Goal: Find contact information: Find contact information

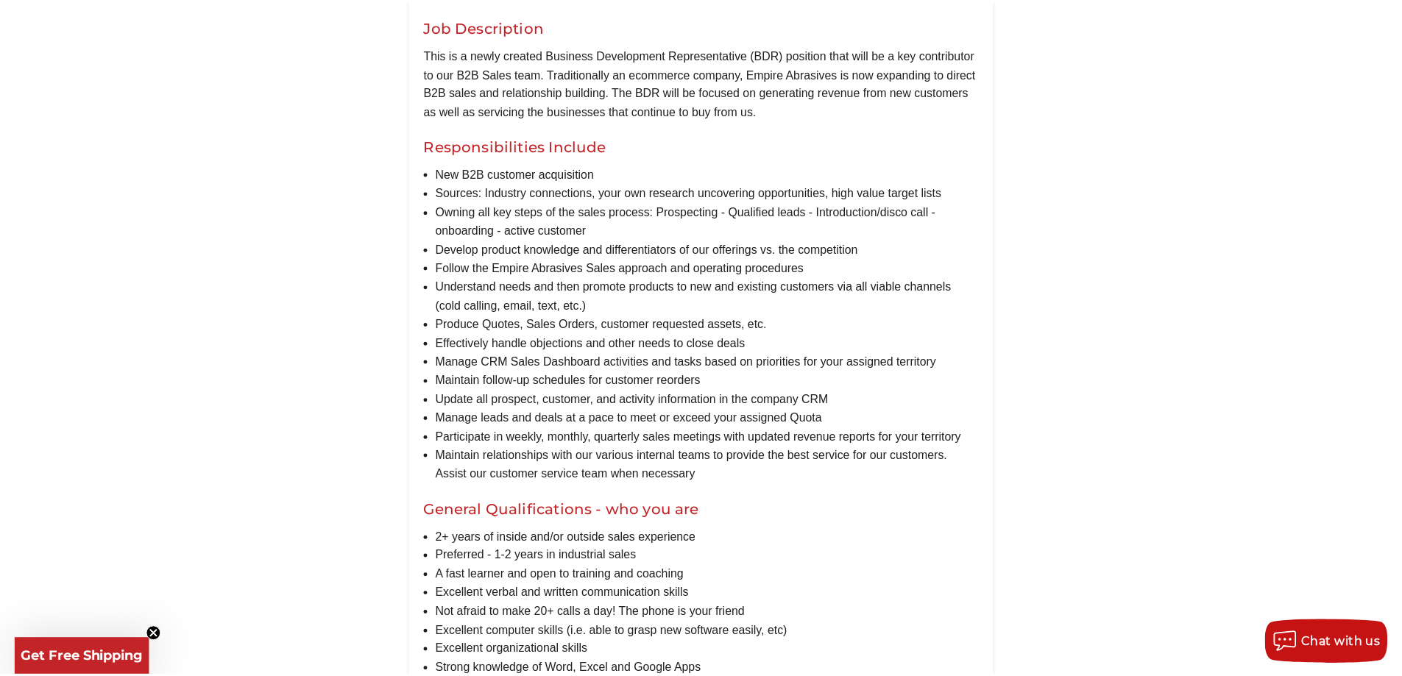
scroll to position [810, 0]
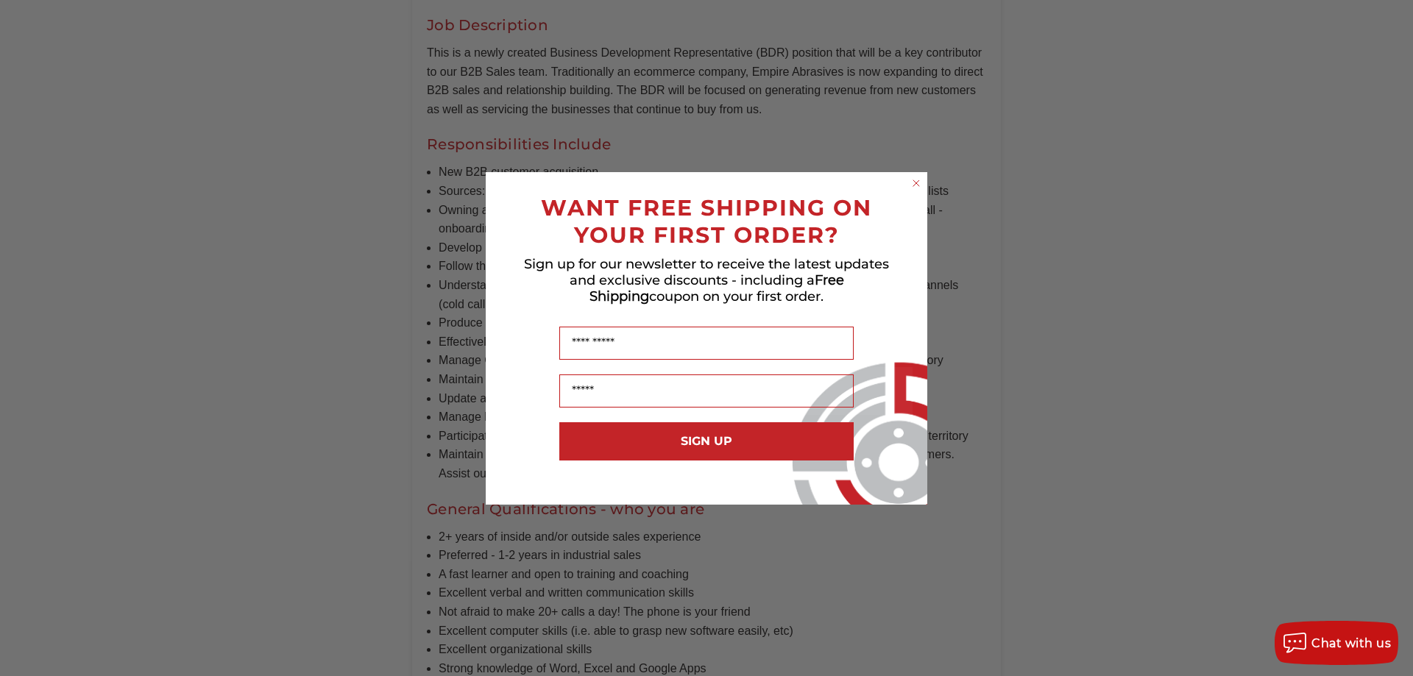
click at [909, 180] on icon "Close dialog" at bounding box center [916, 183] width 15 height 15
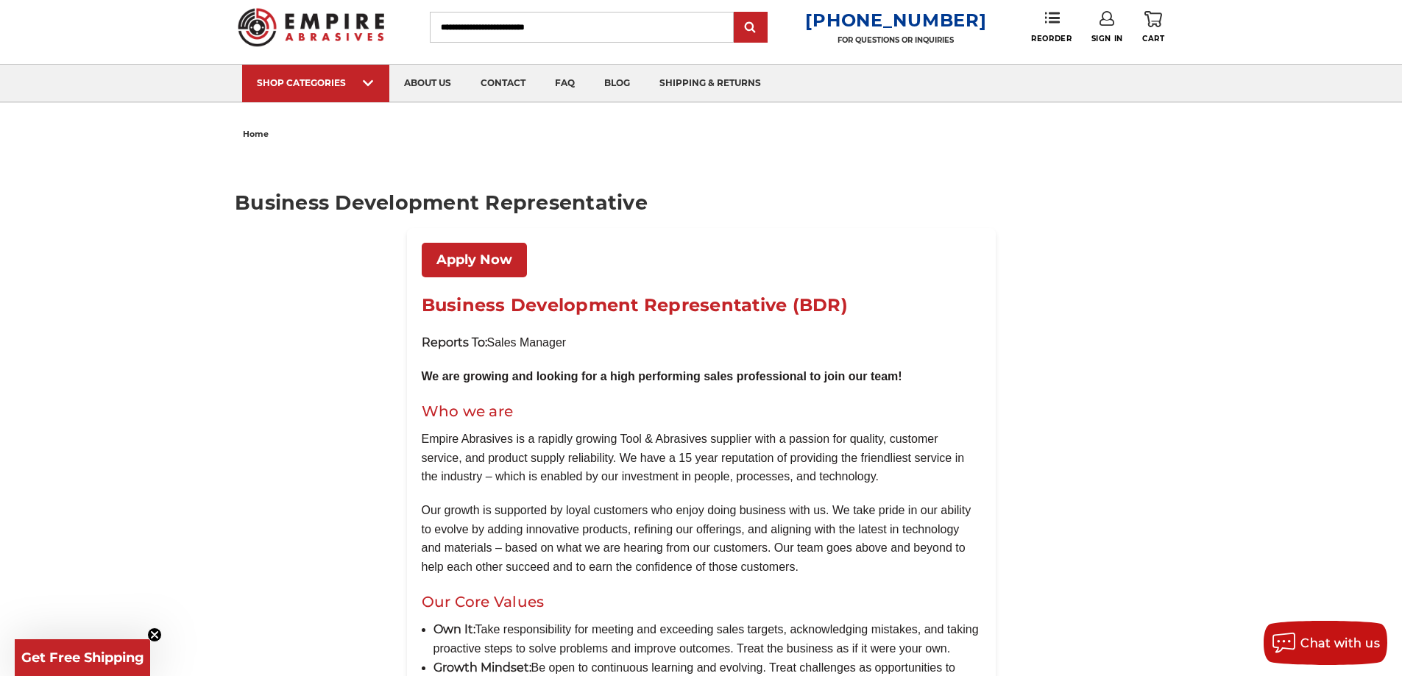
scroll to position [0, 0]
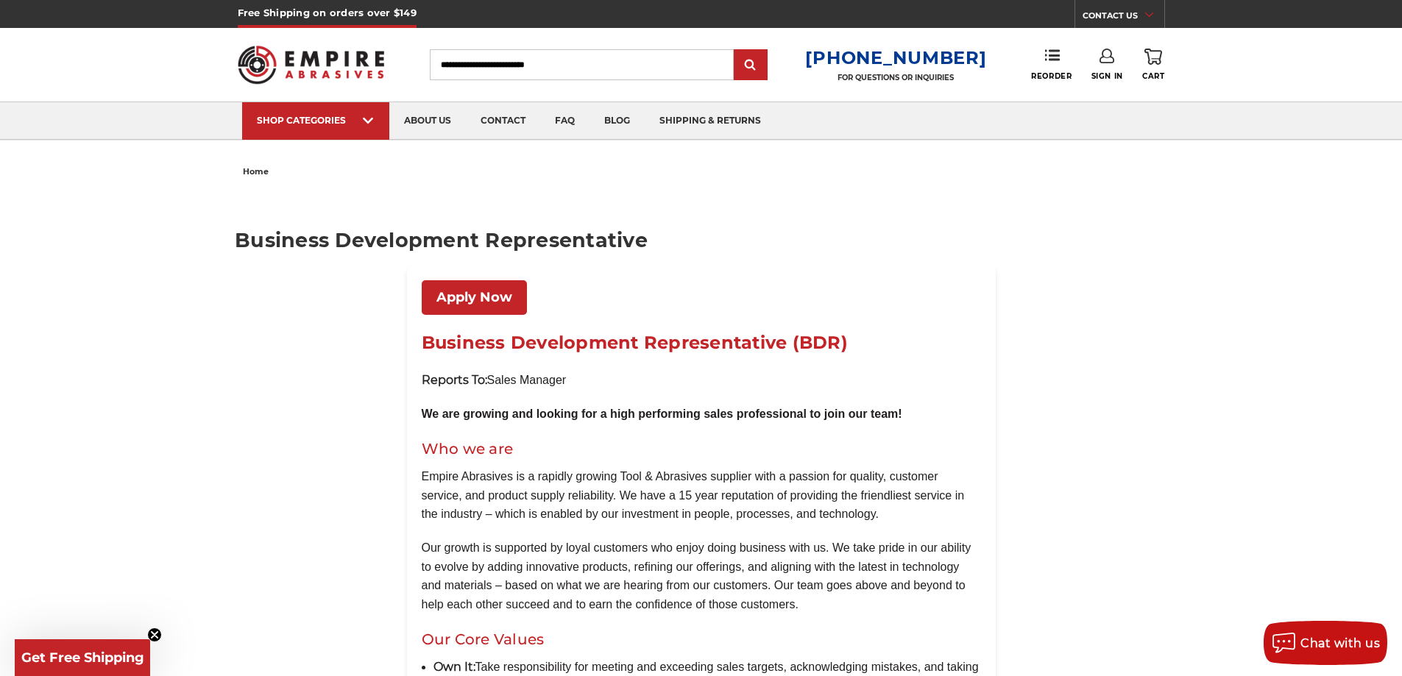
click at [328, 70] on img at bounding box center [311, 64] width 147 height 57
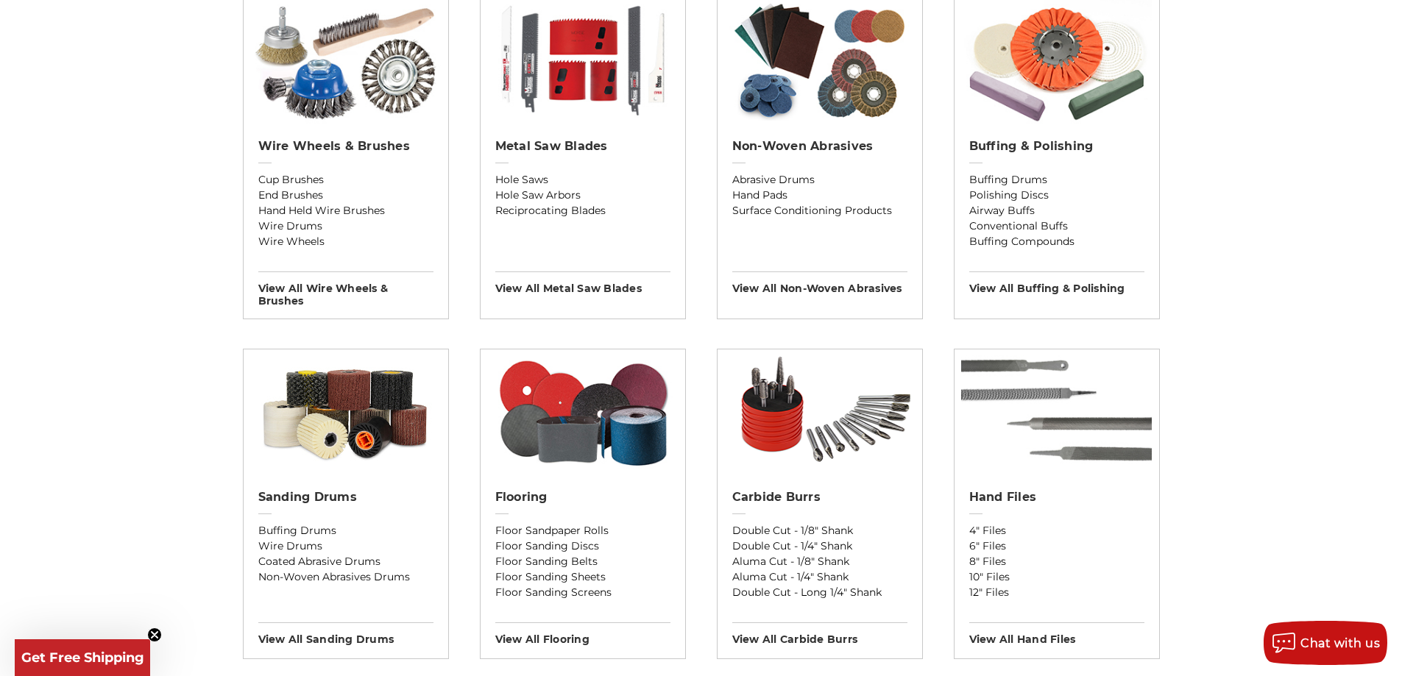
scroll to position [1178, 0]
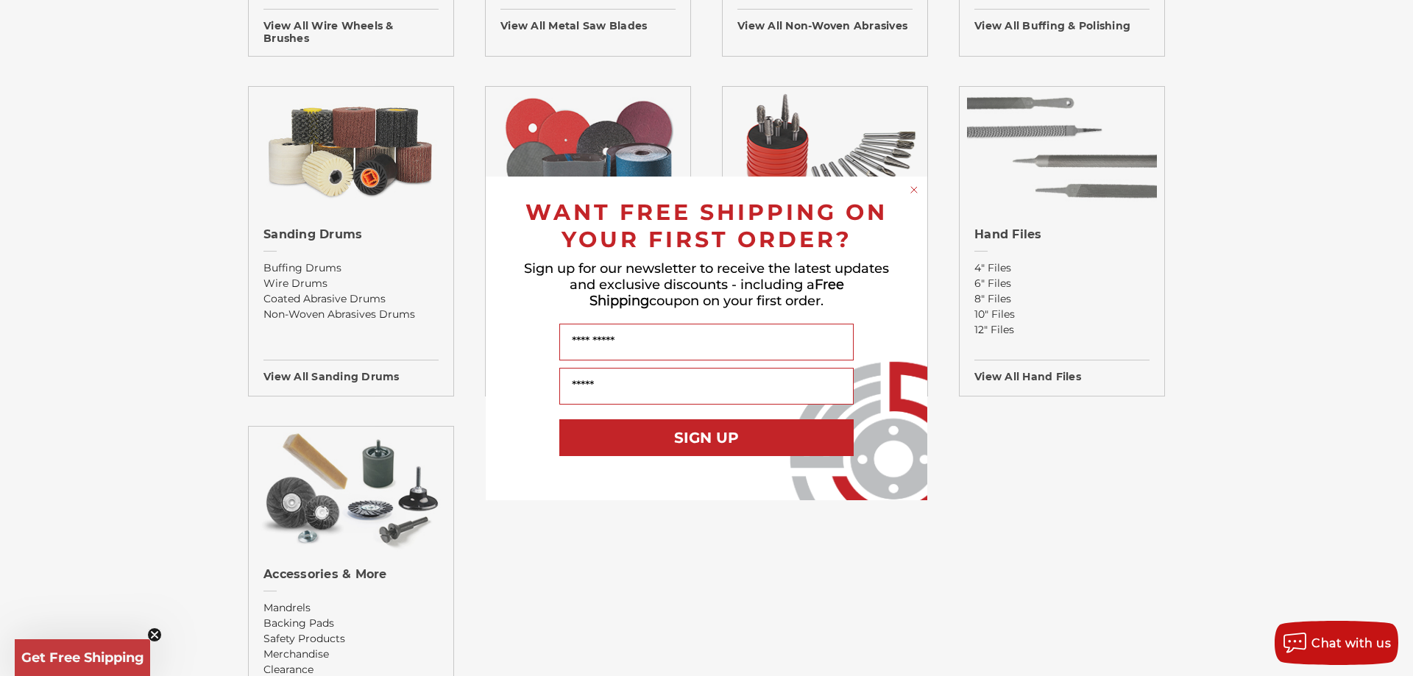
drag, startPoint x: 1412, startPoint y: 291, endPoint x: 1362, endPoint y: 312, distance: 54.1
click at [1401, 309] on div "Close dialog WANT FREE SHIPPING ON YOUR FIRST ORDER? Sign up for our newsletter…" at bounding box center [706, 338] width 1413 height 676
click at [914, 183] on circle "Close dialog" at bounding box center [914, 190] width 14 height 14
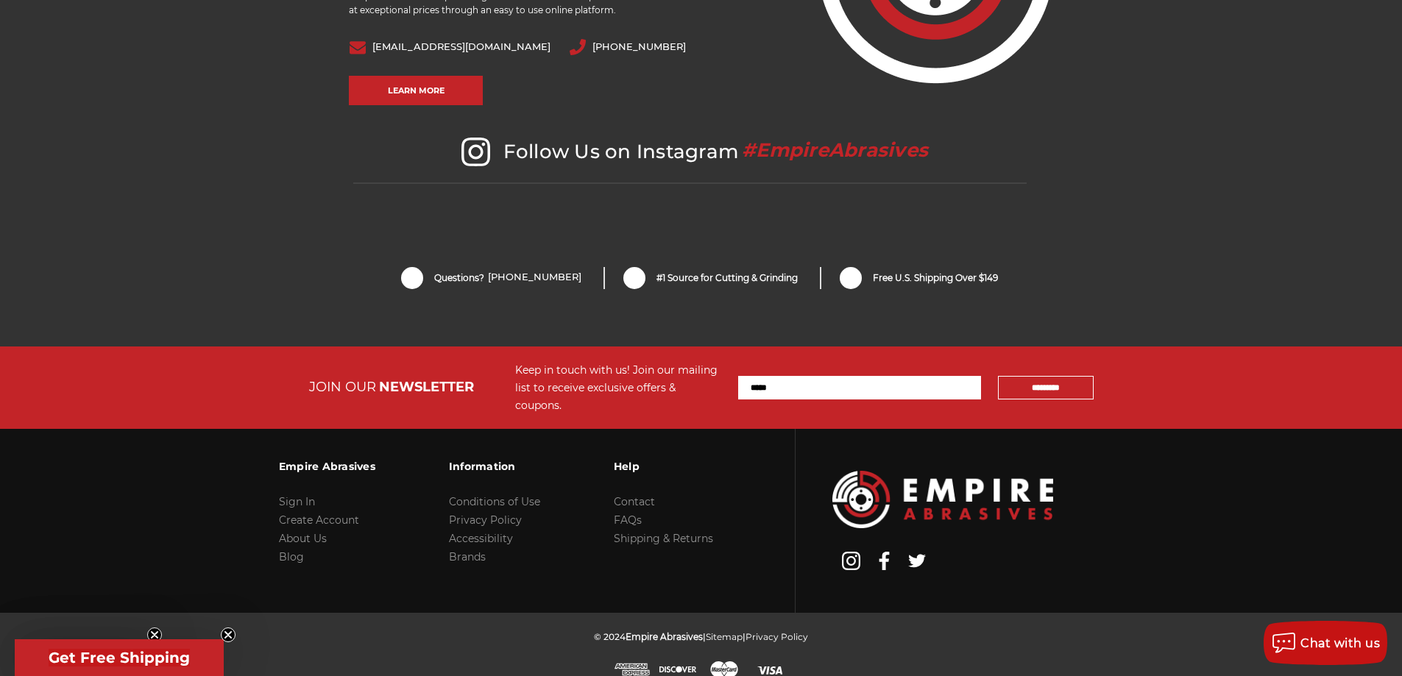
scroll to position [3095, 0]
click at [633, 495] on link "Contact" at bounding box center [634, 501] width 41 height 13
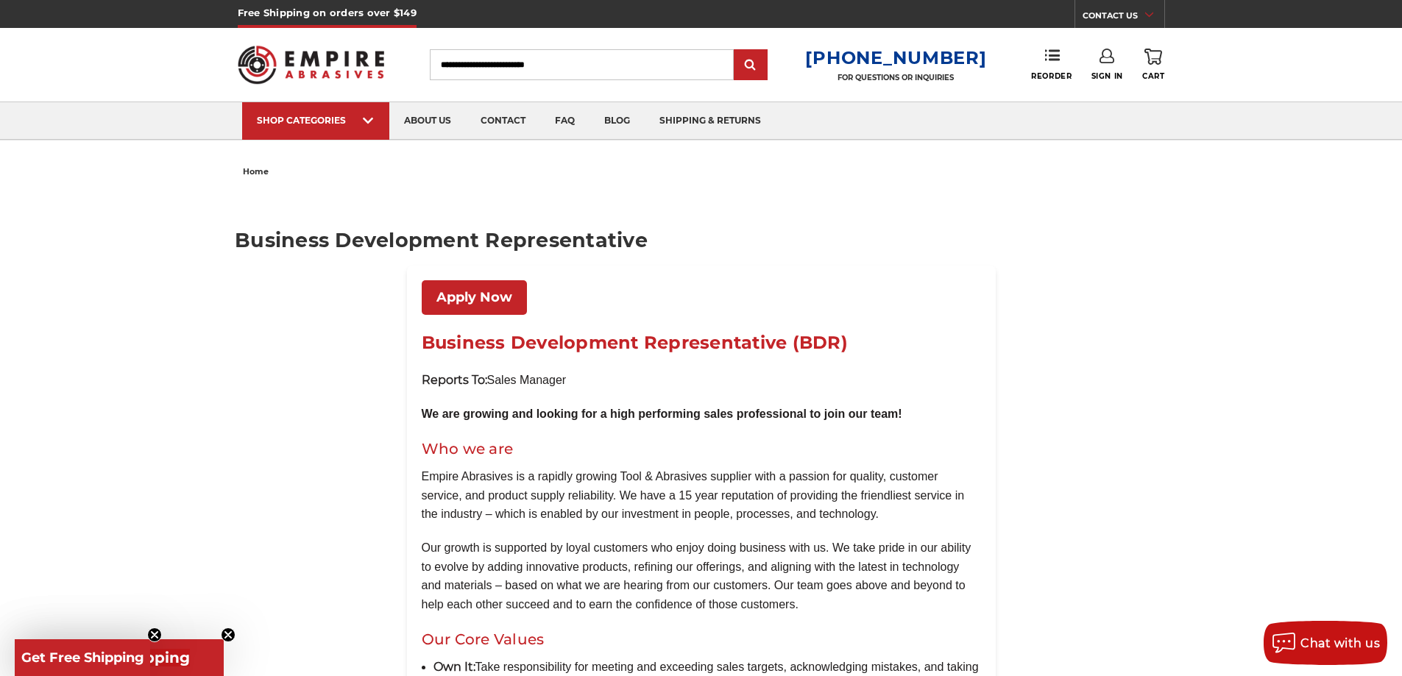
click at [480, 291] on link "Apply Now" at bounding box center [474, 297] width 105 height 35
